Goal: Check status: Check status

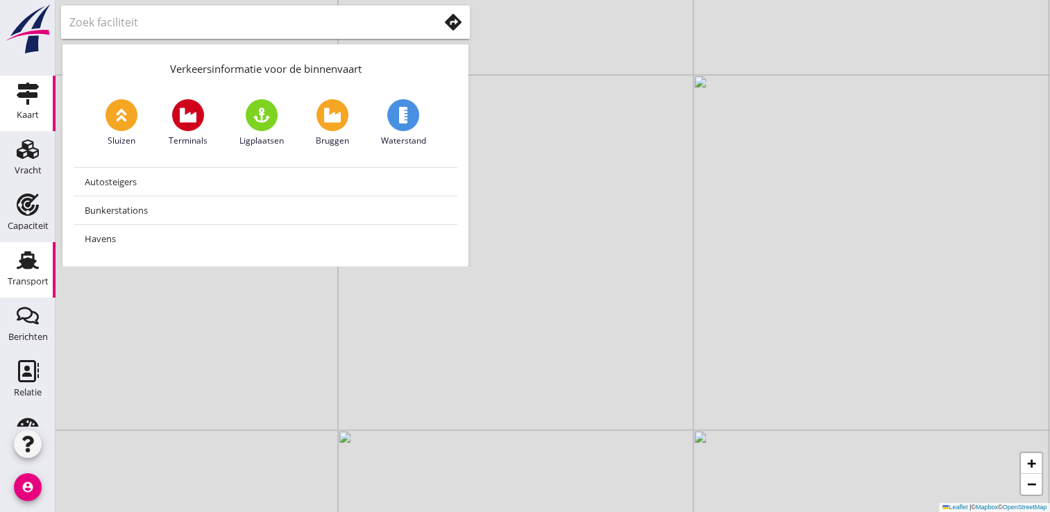
click at [22, 258] on use at bounding box center [28, 261] width 22 height 18
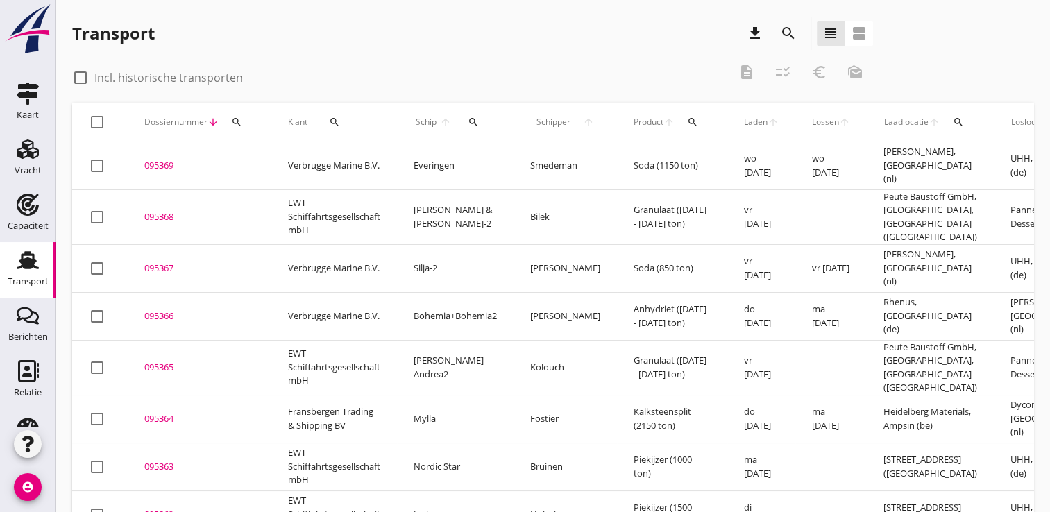
click at [473, 120] on icon "search" at bounding box center [473, 122] width 11 height 11
click at [491, 160] on input "Zoek op (scheeps)naam" at bounding box center [539, 162] width 144 height 22
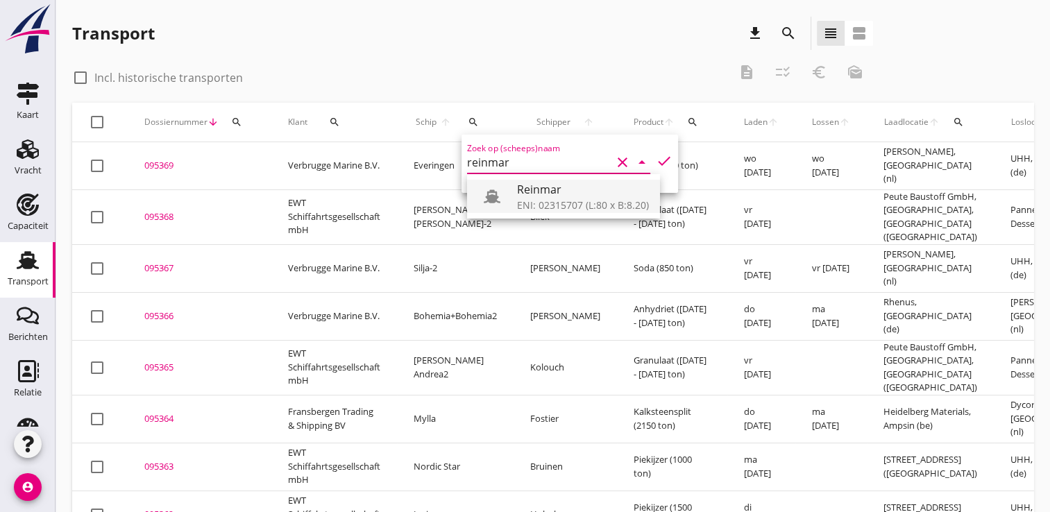
click at [516, 197] on div at bounding box center [497, 197] width 39 height 28
click at [656, 155] on icon "check" at bounding box center [664, 161] width 17 height 17
type input "Reinmar"
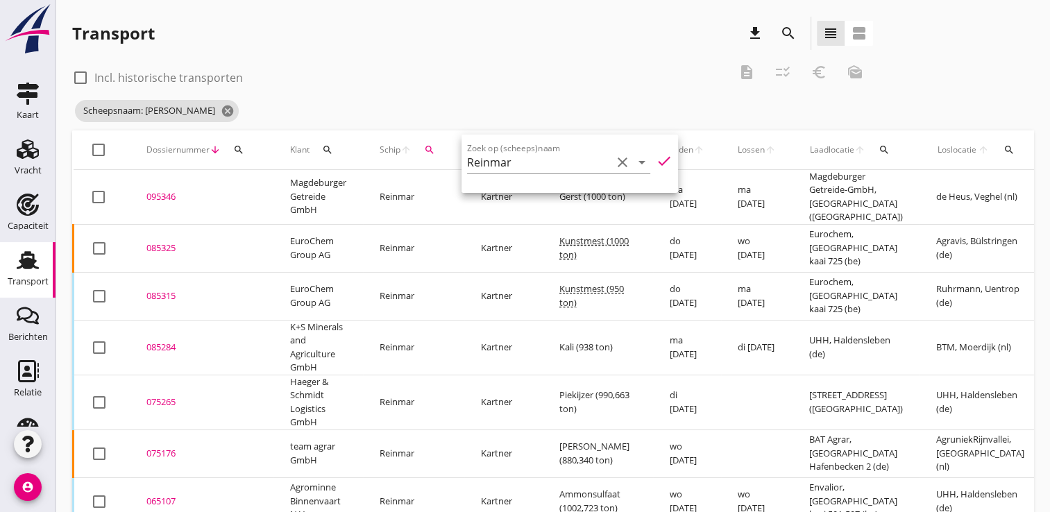
click at [171, 245] on div "085325" at bounding box center [201, 249] width 110 height 14
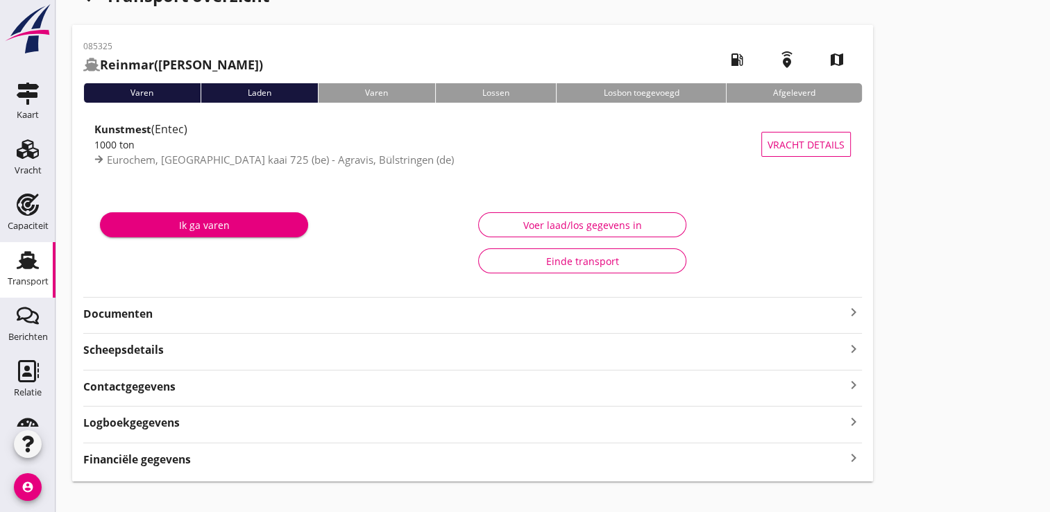
scroll to position [54, 0]
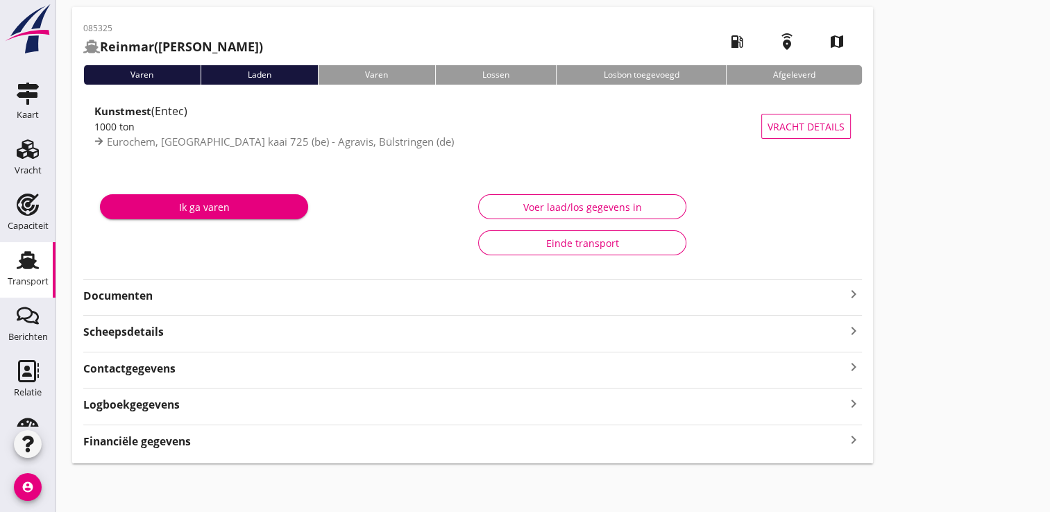
click at [176, 437] on strong "Financiële gegevens" at bounding box center [137, 442] width 108 height 16
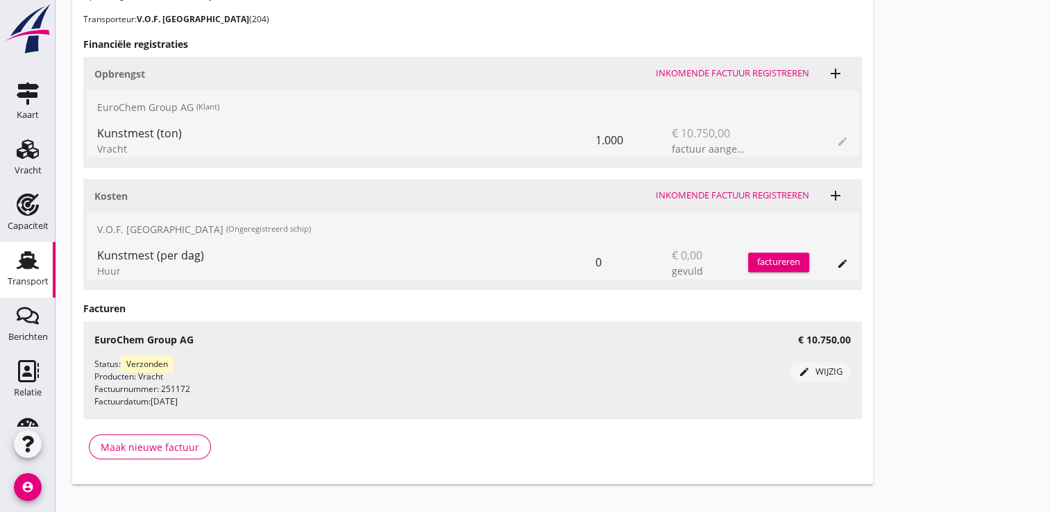
scroll to position [606, 0]
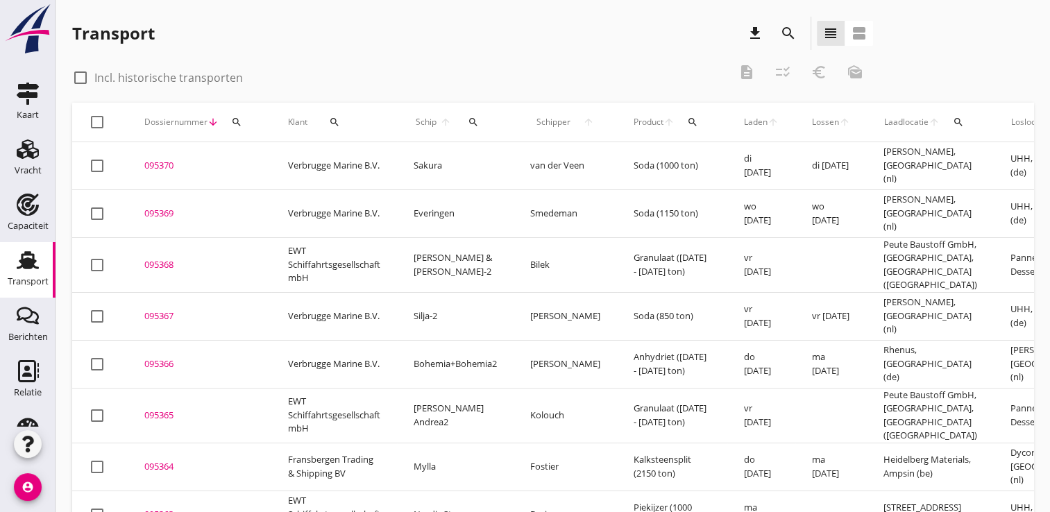
click at [474, 120] on icon "search" at bounding box center [473, 122] width 11 height 11
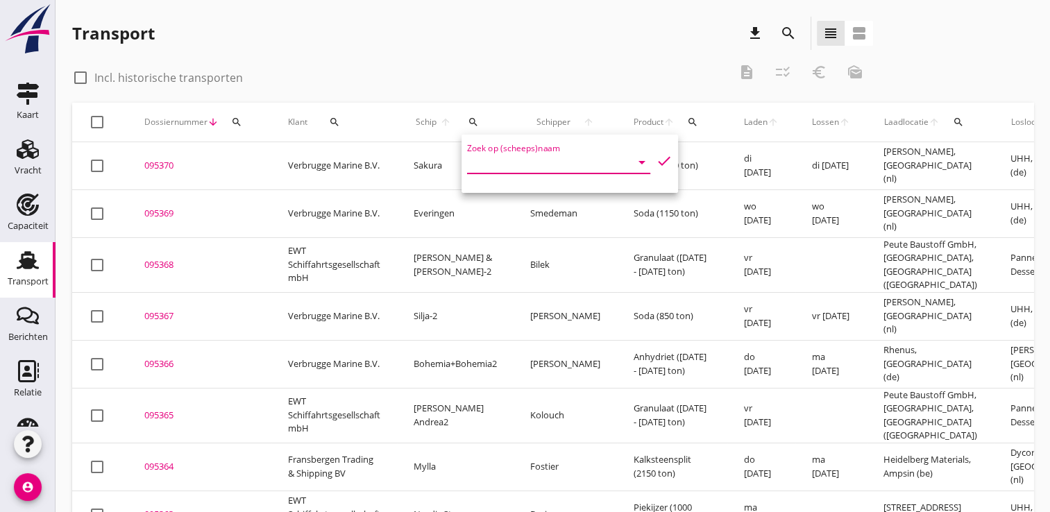
click at [503, 165] on input "Zoek op (scheeps)naam" at bounding box center [539, 162] width 144 height 22
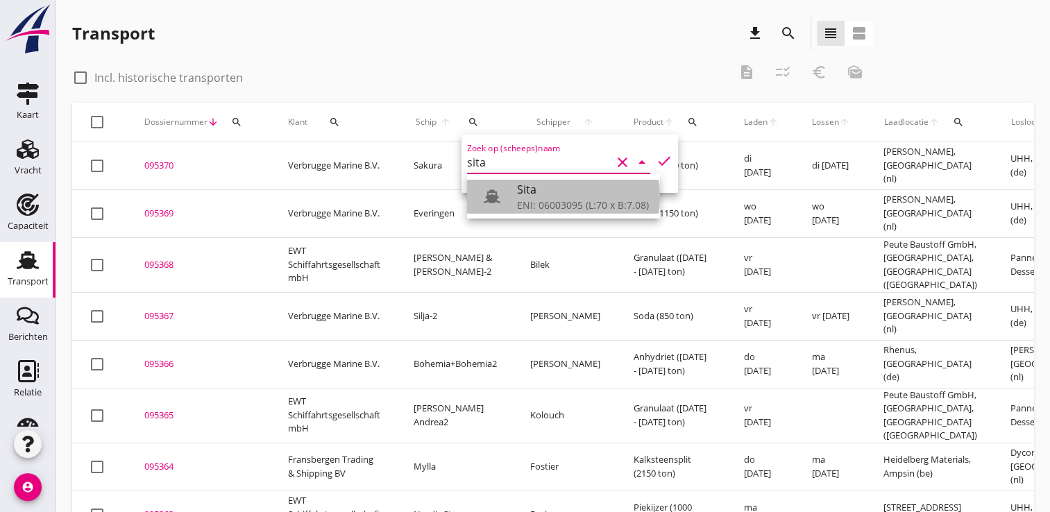
click at [547, 210] on div "ENI: 06003095 (L:70 x B:7.08)" at bounding box center [583, 205] width 132 height 15
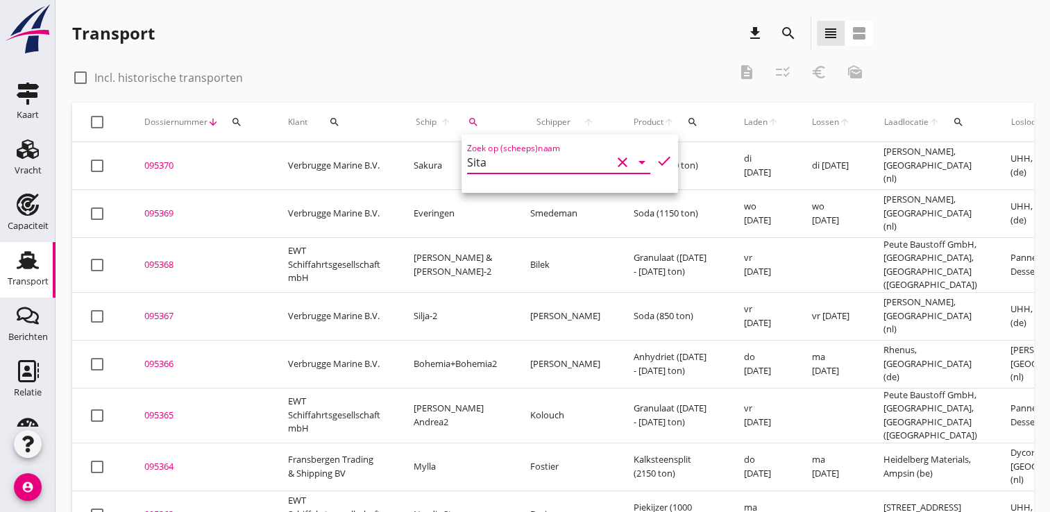
click at [656, 154] on icon "check" at bounding box center [664, 161] width 17 height 17
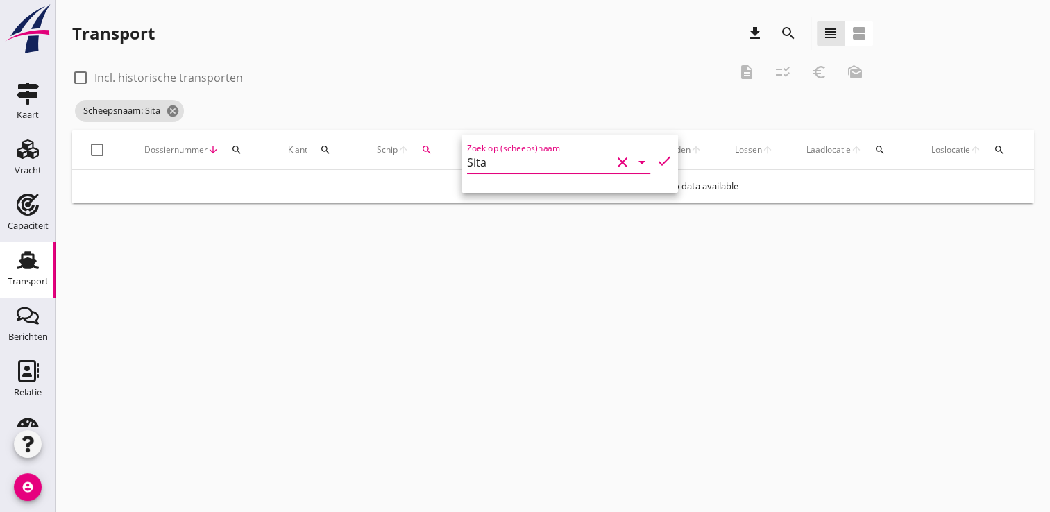
type input "Sita"
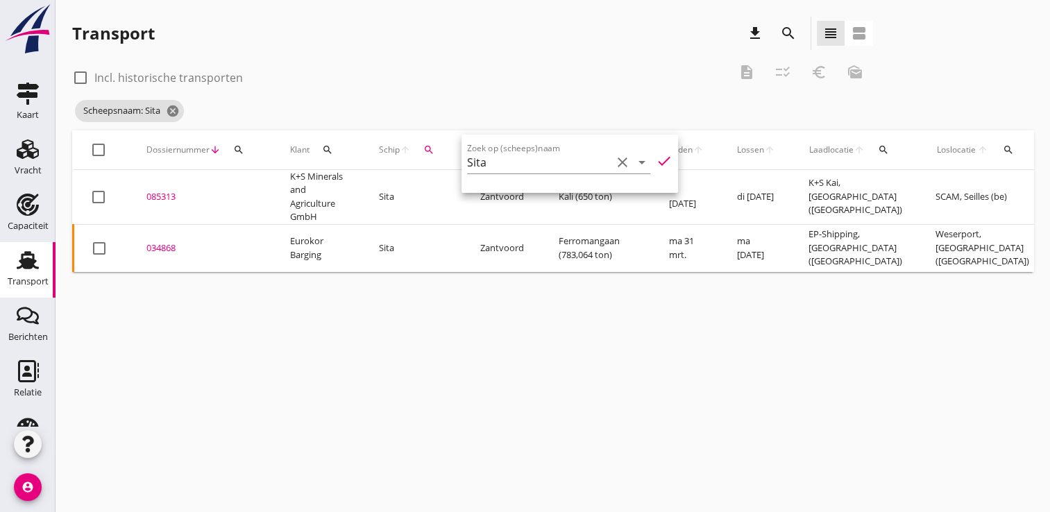
click at [159, 196] on div "085313" at bounding box center [201, 197] width 110 height 14
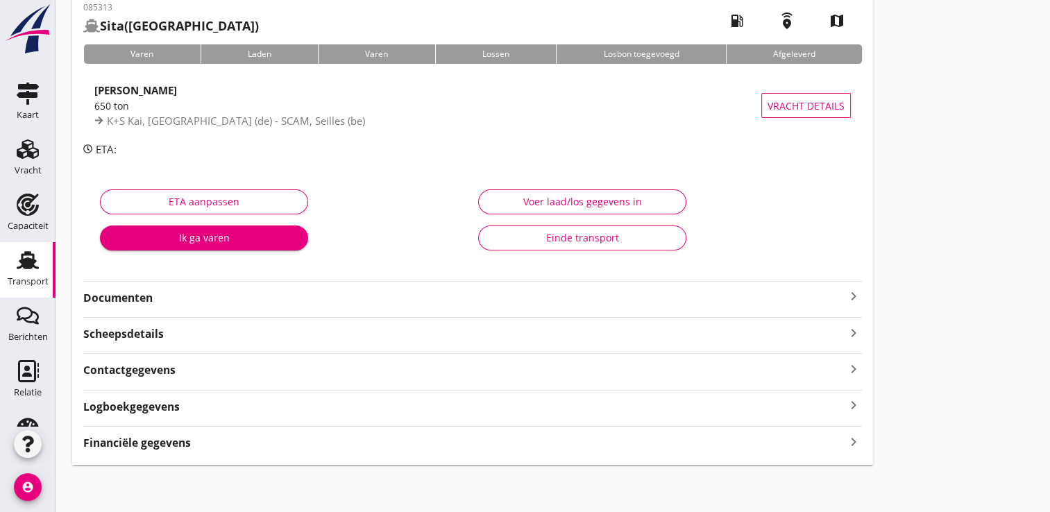
scroll to position [77, 0]
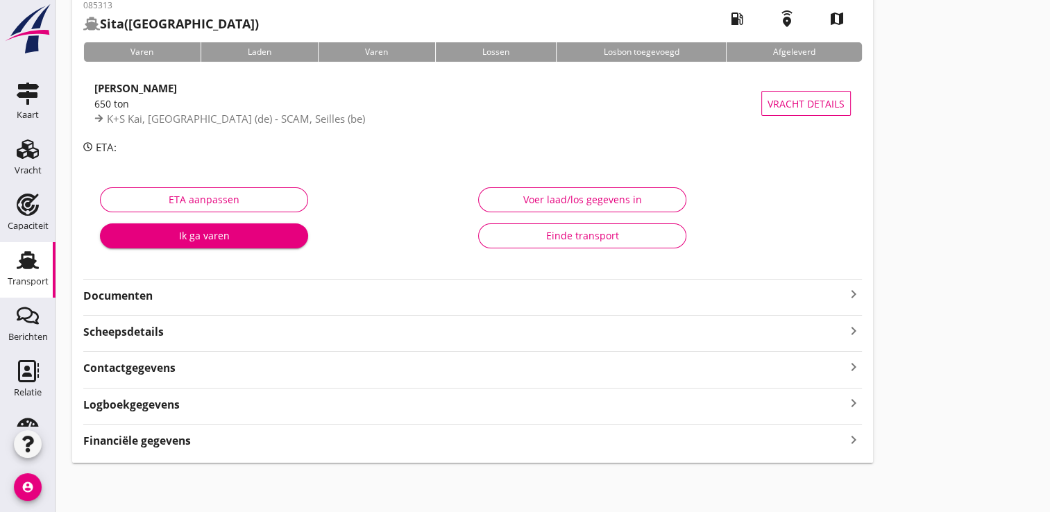
click at [169, 441] on strong "Financiële gegevens" at bounding box center [137, 441] width 108 height 16
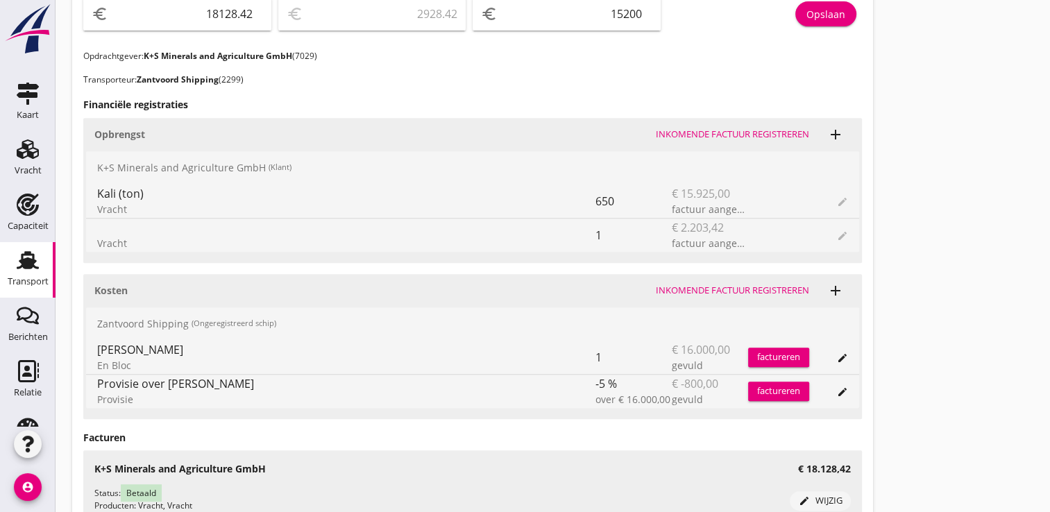
scroll to position [632, 0]
